Goal: Transaction & Acquisition: Purchase product/service

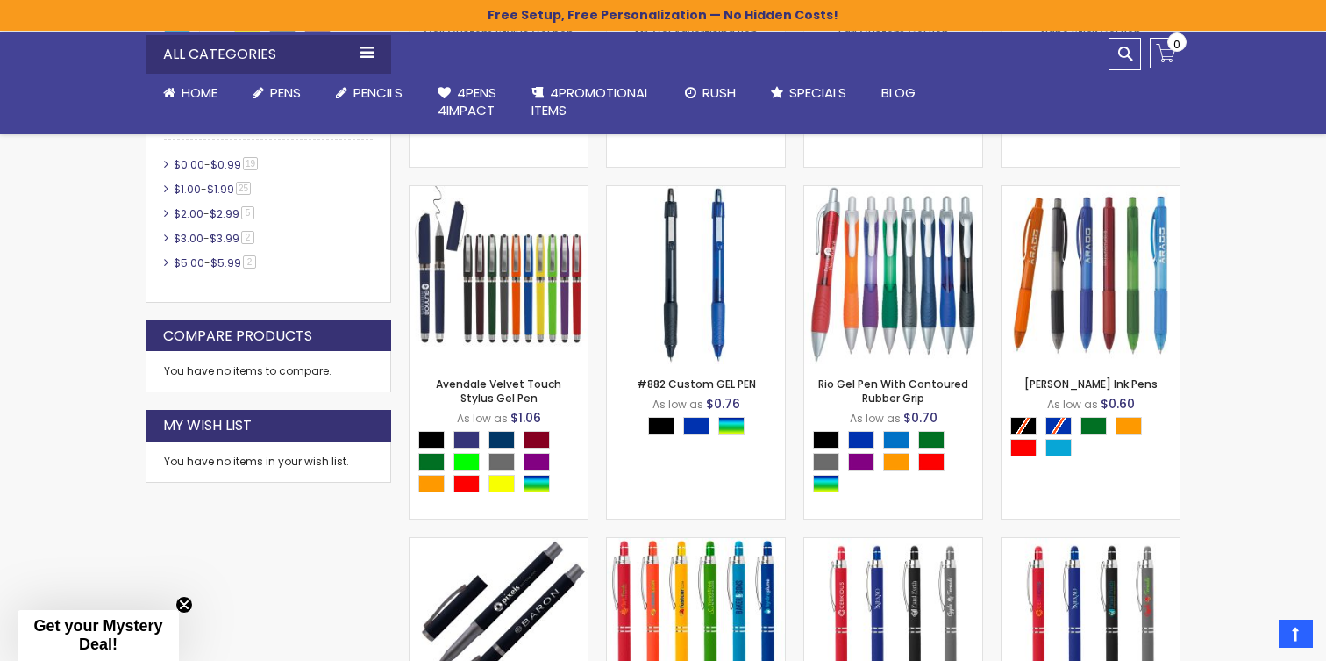
scroll to position [1167, 0]
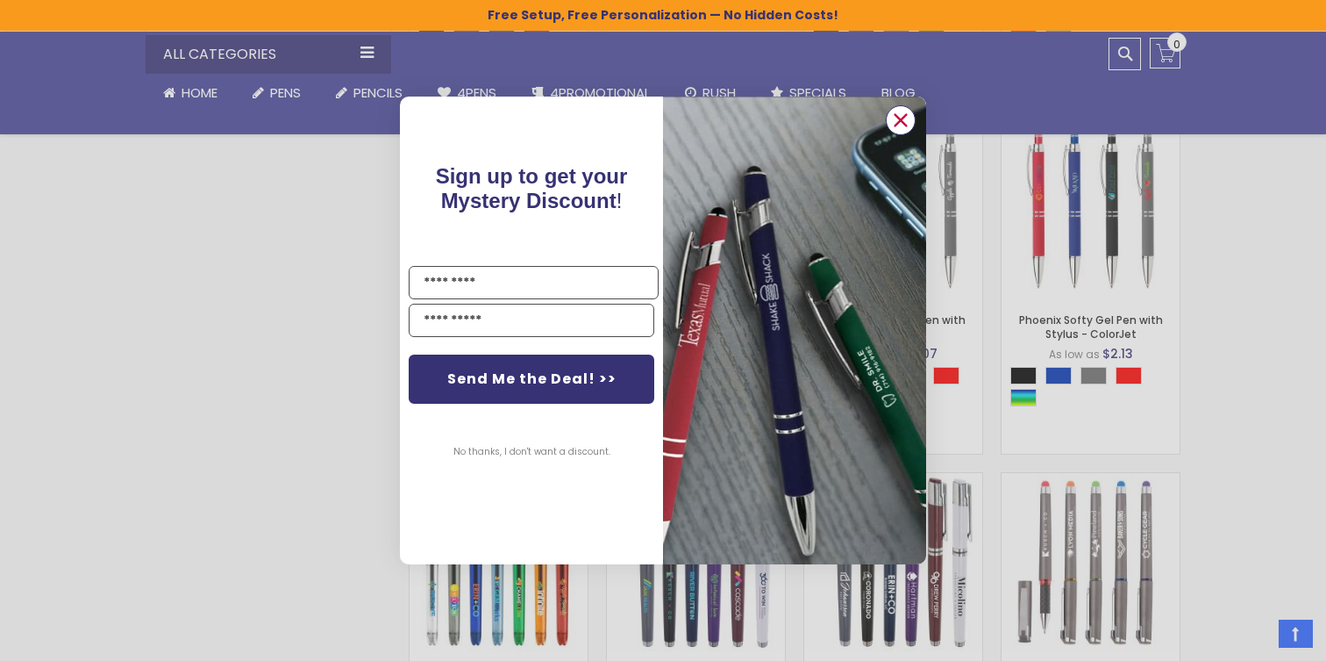
click at [906, 120] on circle "Close dialog" at bounding box center [901, 120] width 26 height 26
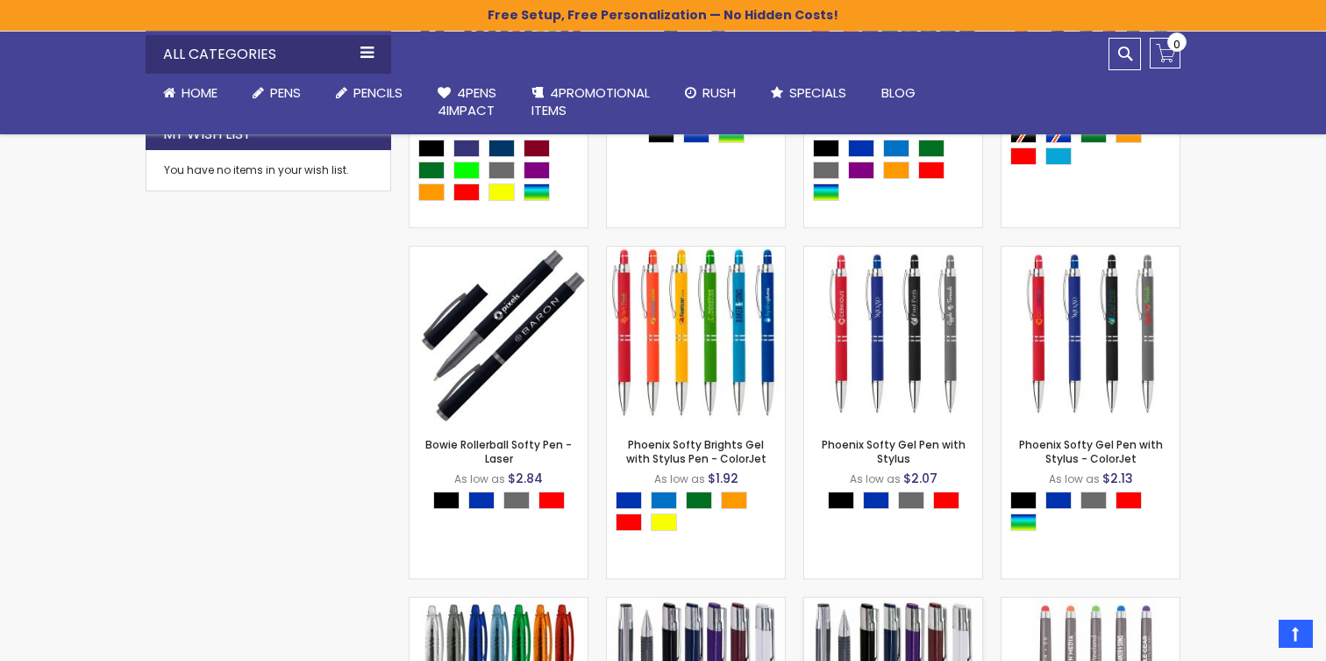
scroll to position [1049, 0]
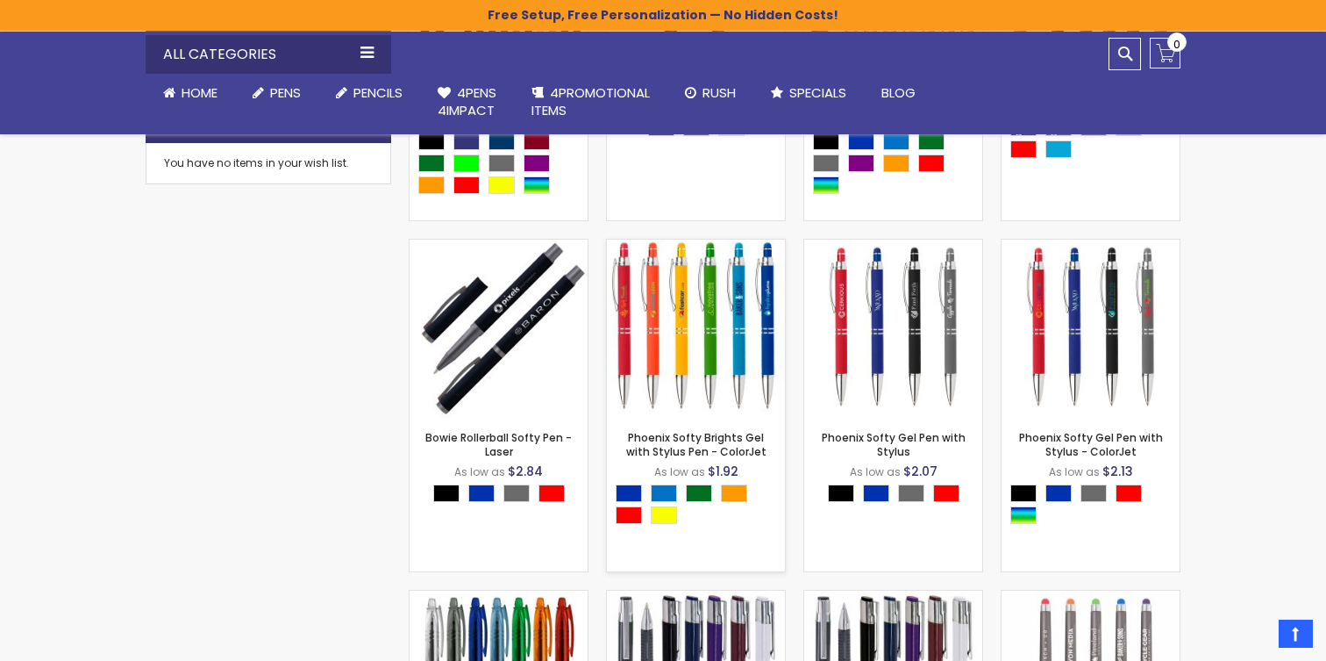
click at [747, 389] on div "- *** + Add to Cart" at bounding box center [696, 389] width 178 height 31
click at [696, 442] on link "Phoenix Softy Brights Gel with Stylus Pen - ColorJet" at bounding box center [696, 444] width 140 height 29
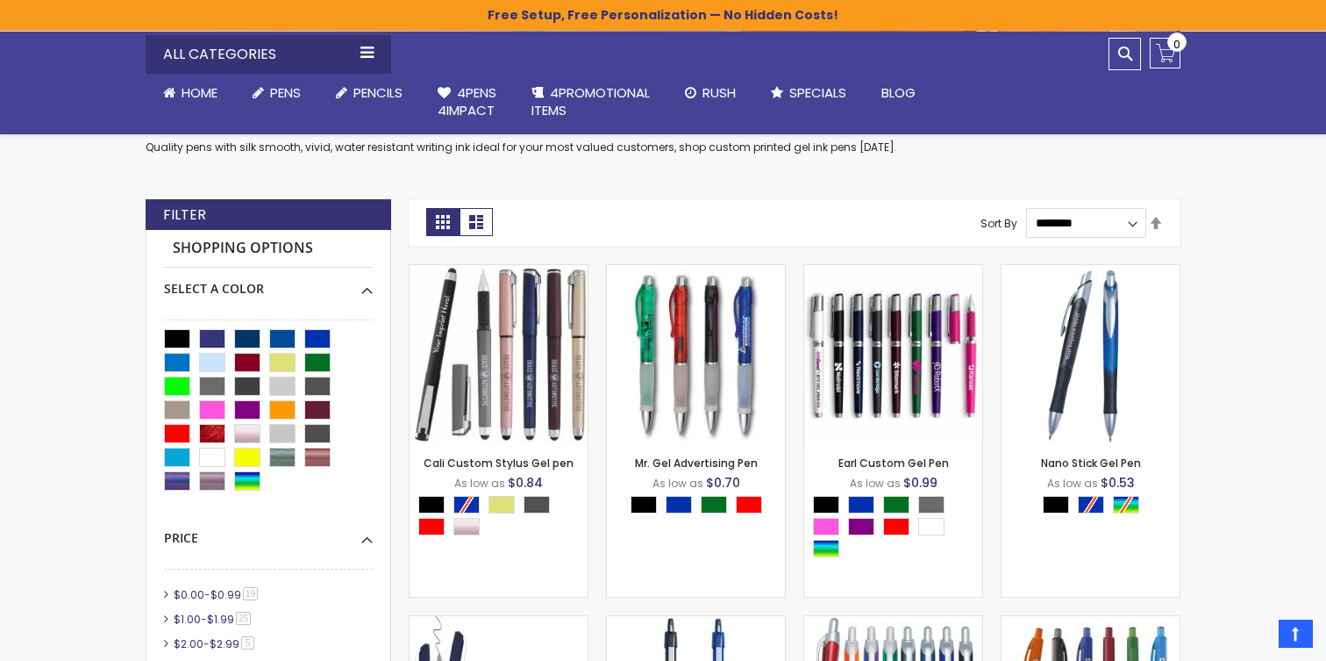
scroll to position [113, 0]
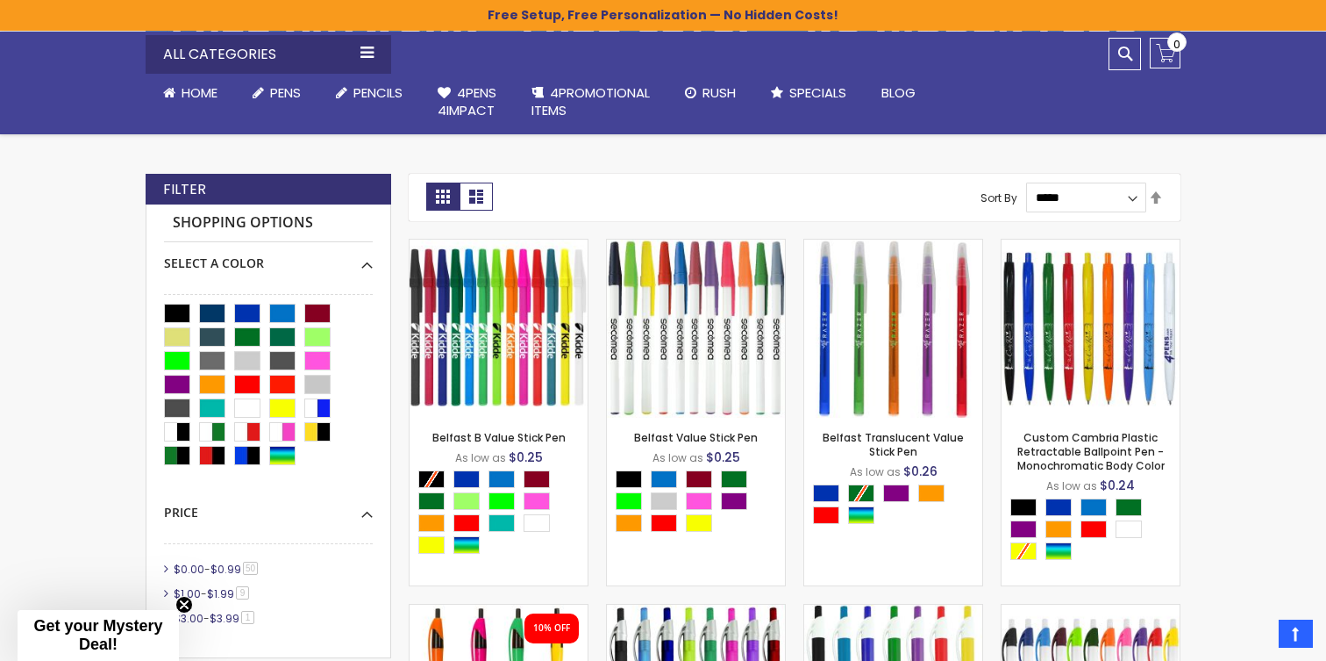
scroll to position [405, 0]
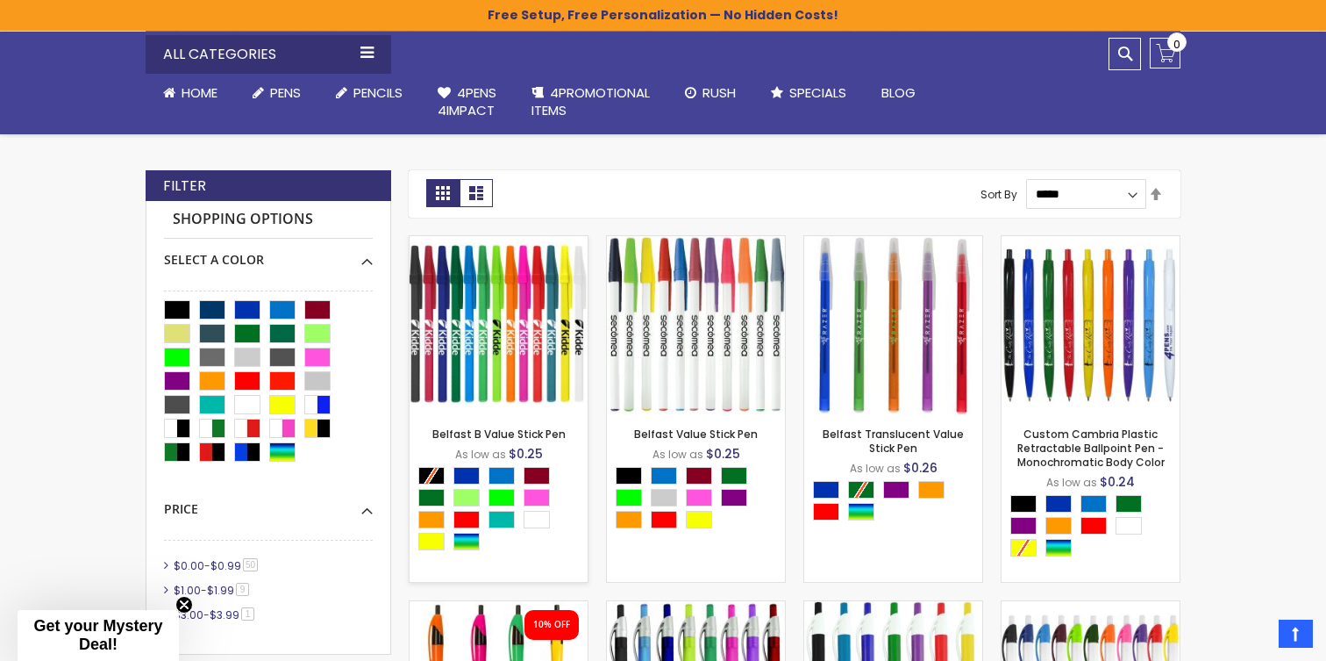
click at [541, 361] on img at bounding box center [499, 325] width 178 height 178
